Goal: Task Accomplishment & Management: Use online tool/utility

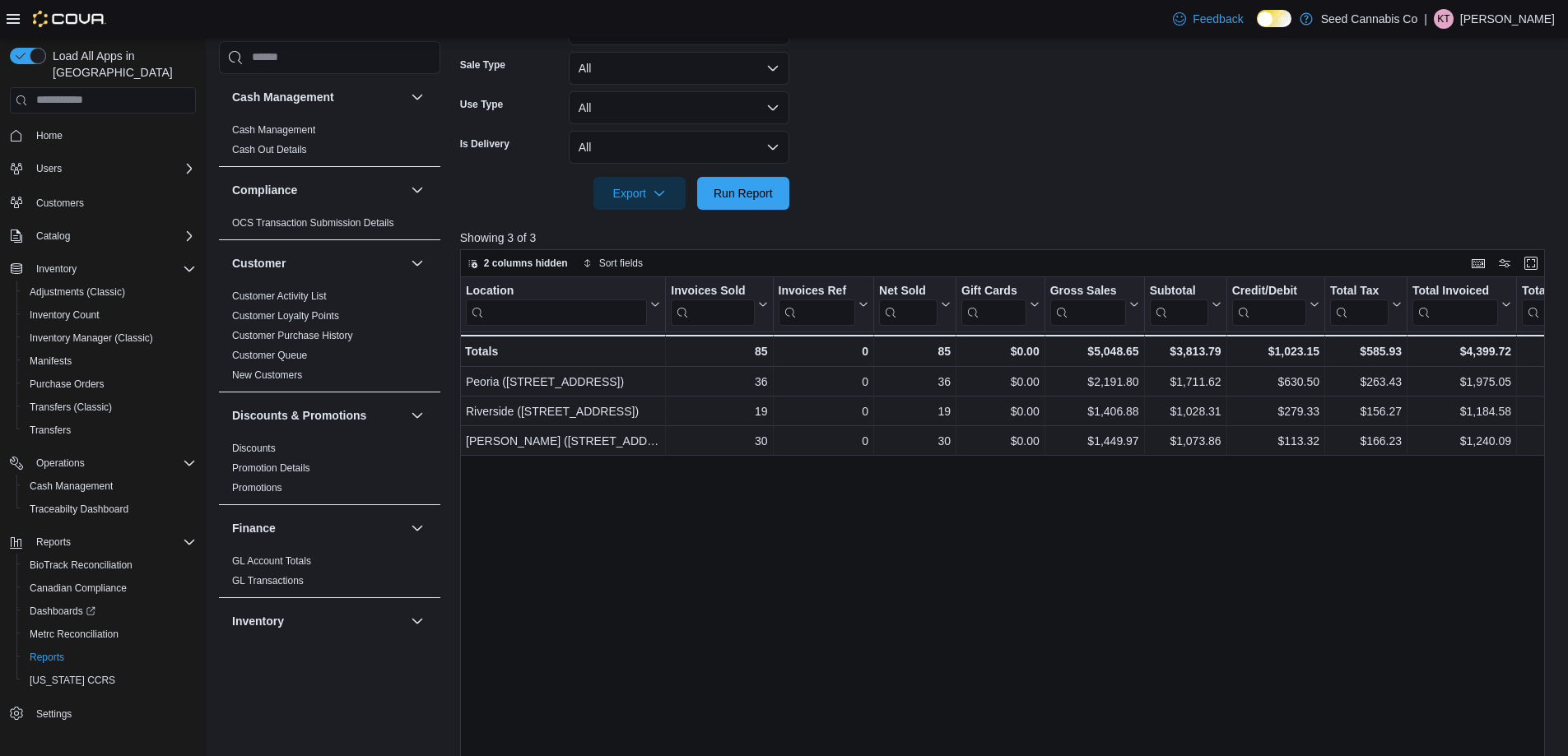
scroll to position [329, 0]
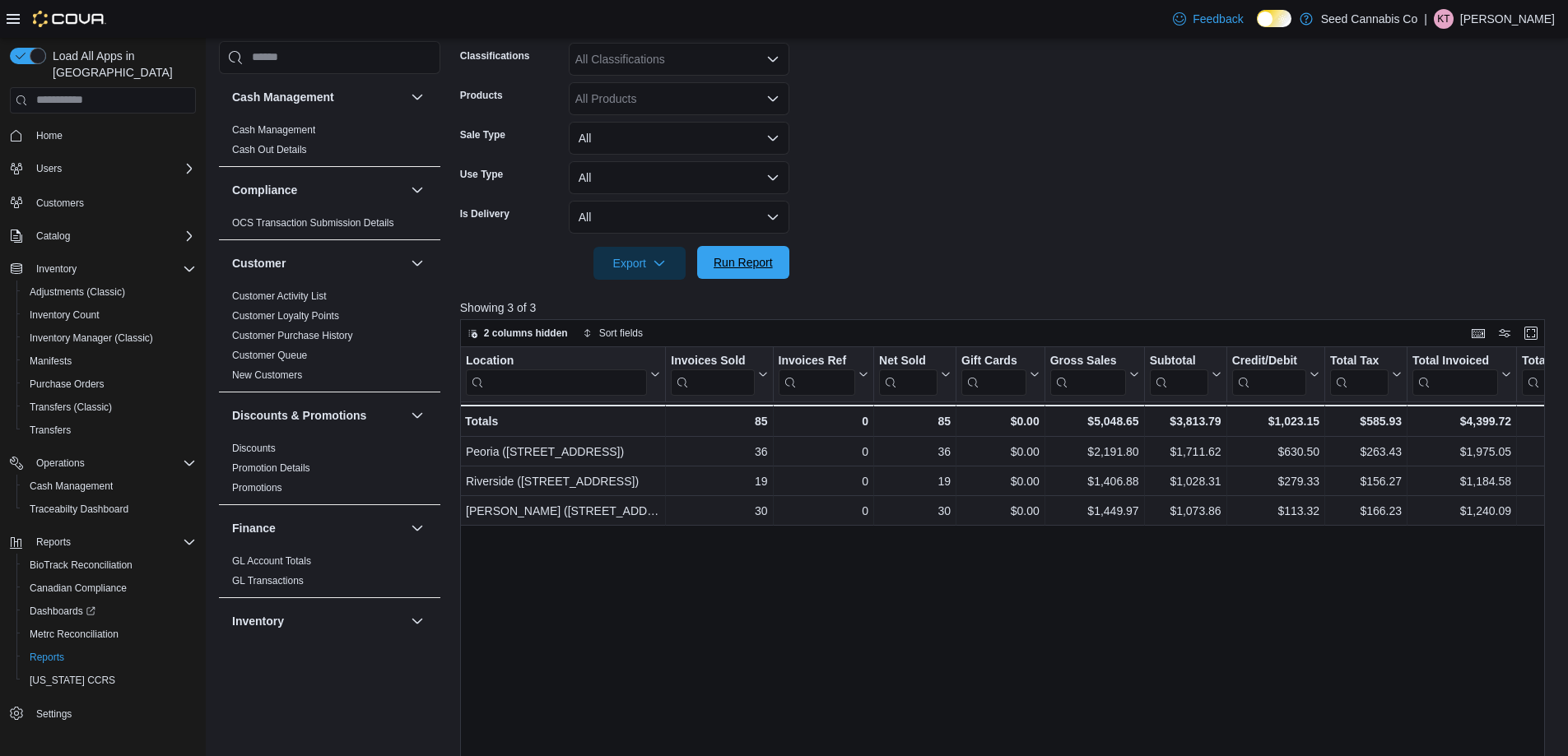
click at [746, 264] on span "Run Report" at bounding box center [743, 262] width 59 height 17
click at [758, 265] on span "Run Report" at bounding box center [743, 262] width 59 height 17
